Goal: Information Seeking & Learning: Learn about a topic

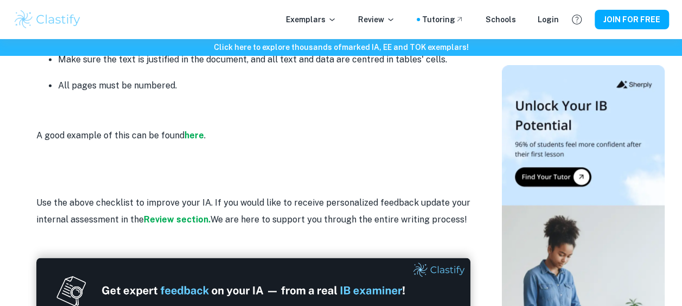
scroll to position [2848, 0]
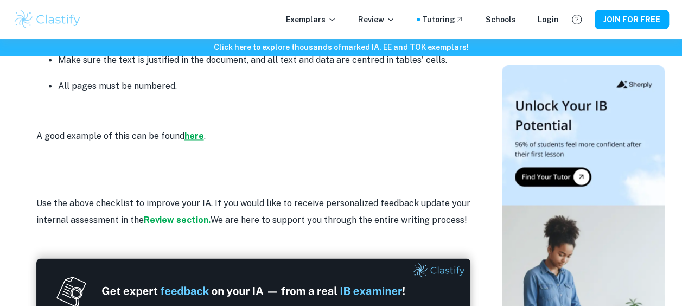
click at [193, 131] on strong "here" at bounding box center [195, 136] width 20 height 10
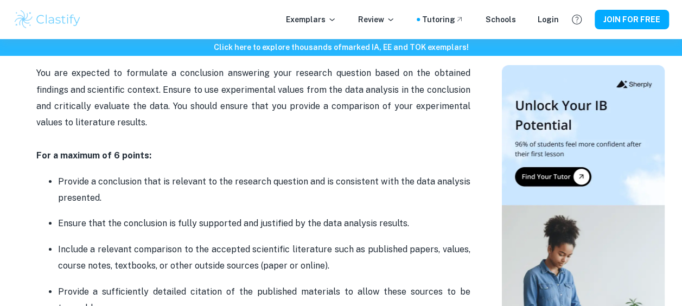
scroll to position [1855, 0]
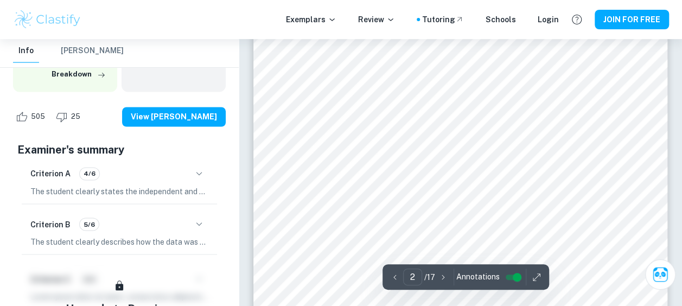
scroll to position [837, 0]
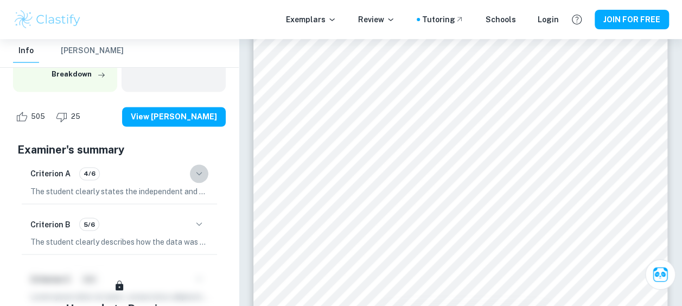
click at [193, 172] on icon "button" at bounding box center [199, 173] width 13 height 13
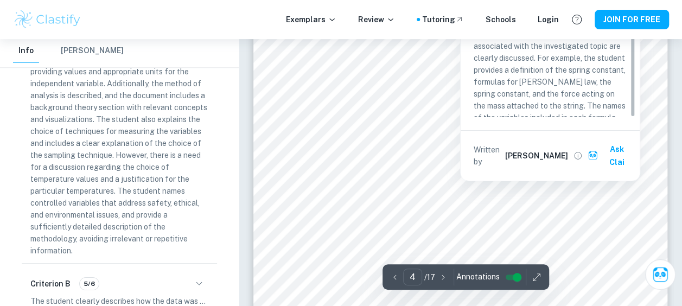
scroll to position [58, 0]
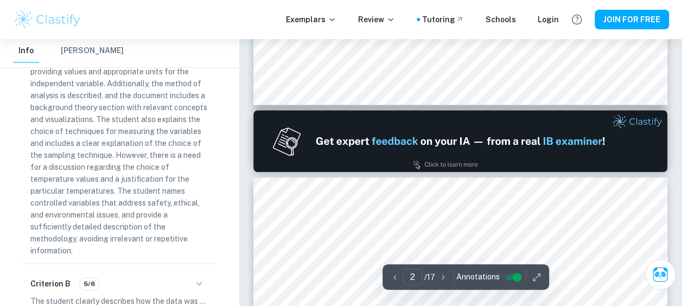
type input "1"
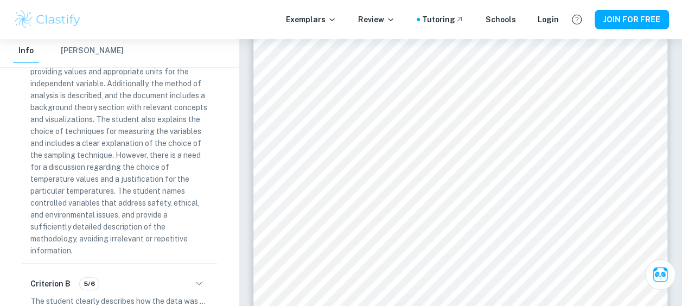
scroll to position [52, 0]
